Goal: Information Seeking & Learning: Learn about a topic

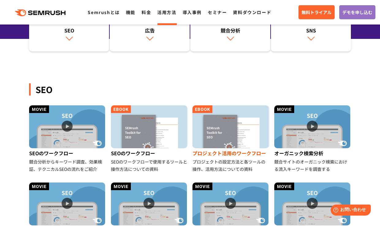
click at [238, 128] on img at bounding box center [230, 126] width 76 height 43
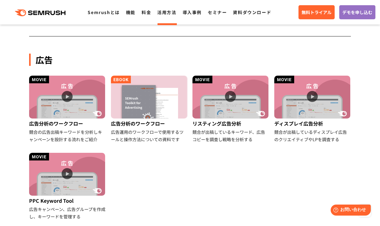
scroll to position [337, 0]
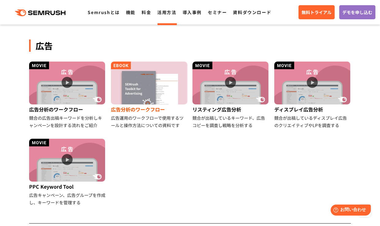
click at [150, 110] on div "広告分析のワークフロー" at bounding box center [149, 109] width 77 height 10
click at [47, 13] on icon ".cls {fill: #FF642D;}" at bounding box center [40, 12] width 69 height 7
